Goal: Entertainment & Leisure: Consume media (video, audio)

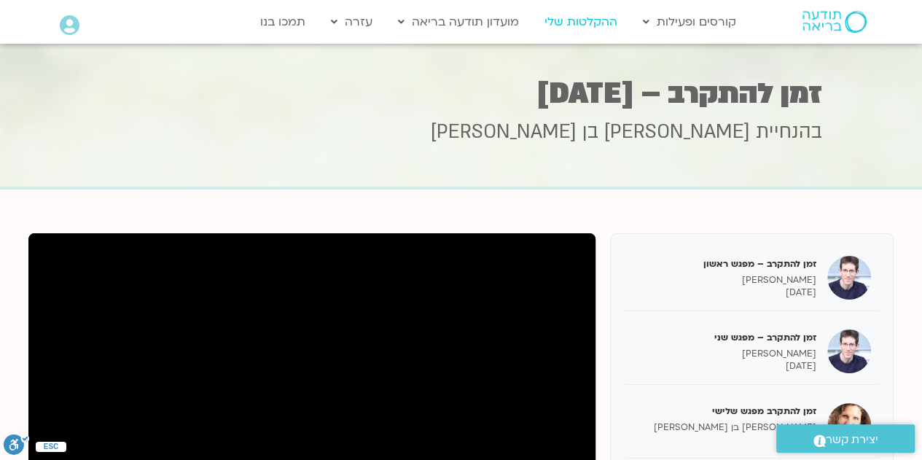
click at [575, 26] on link "ההקלטות שלי" at bounding box center [580, 22] width 87 height 28
